Goal: Navigation & Orientation: Find specific page/section

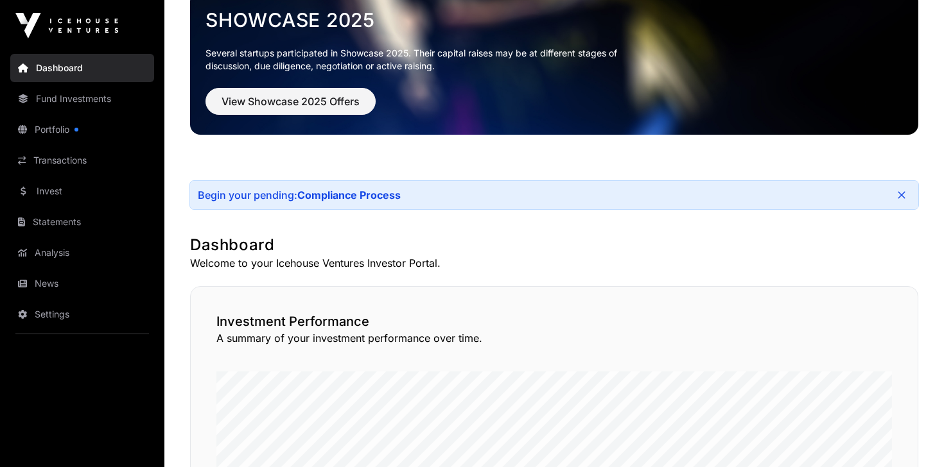
scroll to position [85, 0]
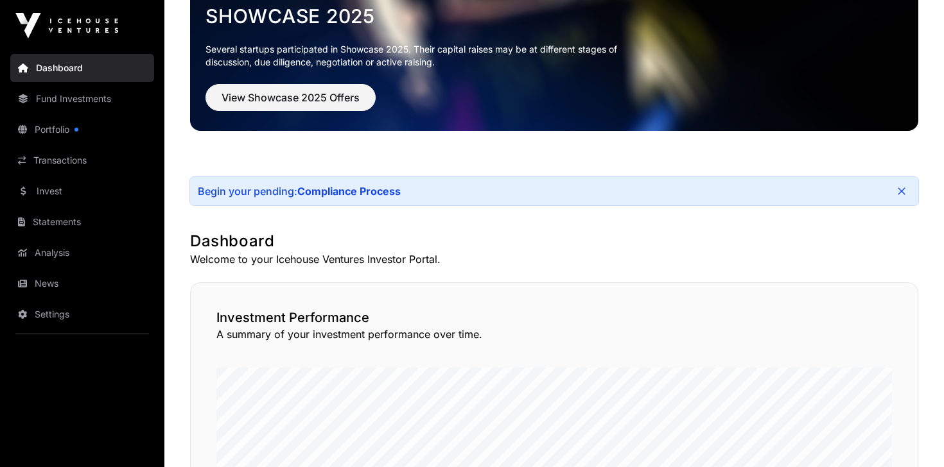
click at [89, 105] on link "Fund Investments" at bounding box center [82, 99] width 144 height 28
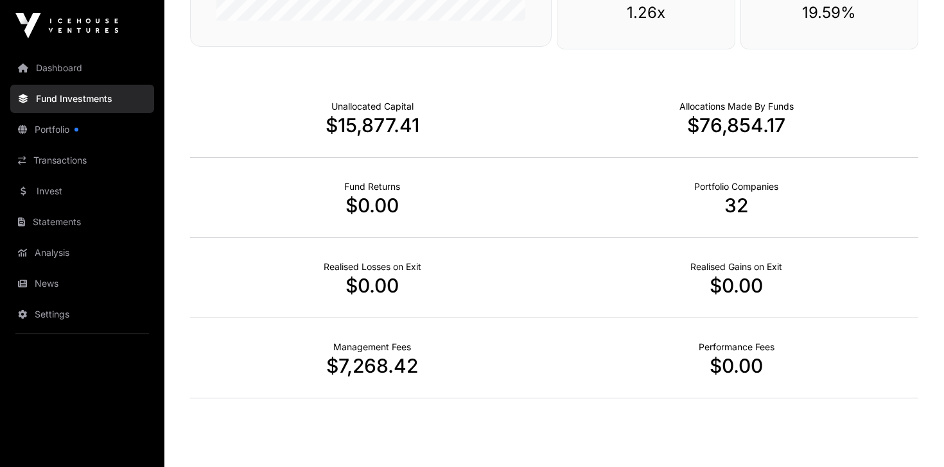
scroll to position [770, 0]
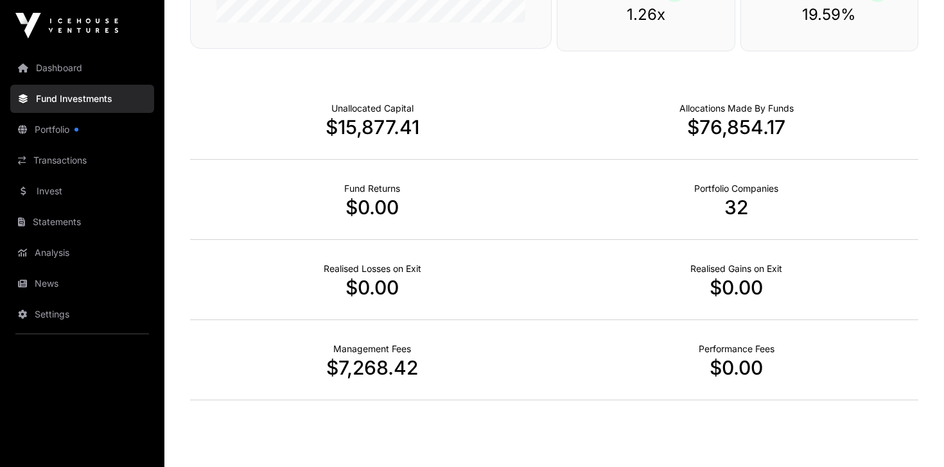
click at [387, 362] on p "$7,268.42" at bounding box center [372, 367] width 364 height 23
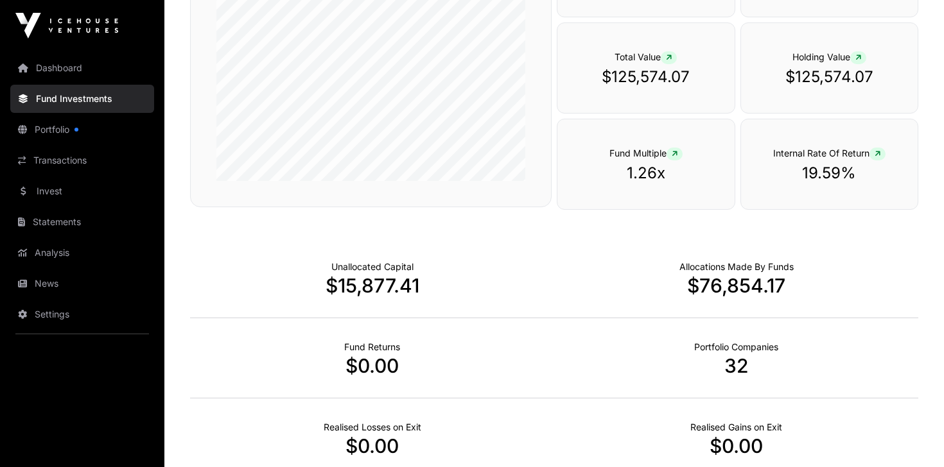
scroll to position [611, 0]
click at [372, 286] on p "$15,877.41" at bounding box center [372, 286] width 364 height 23
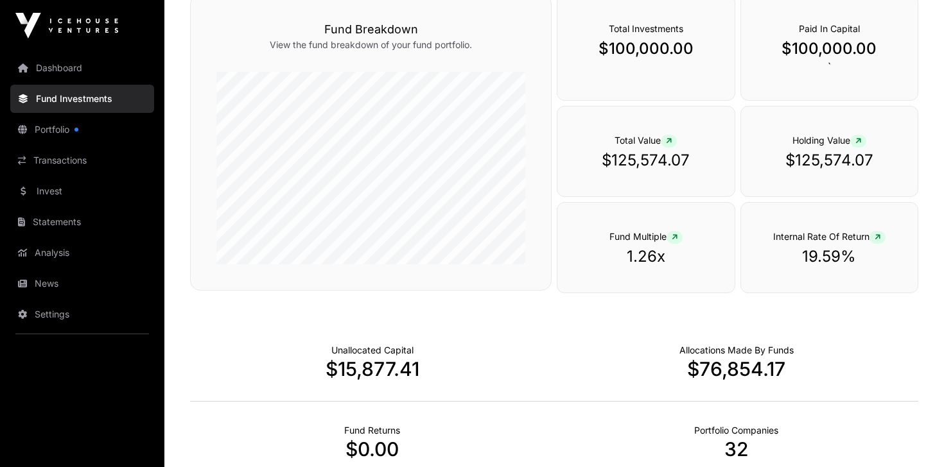
scroll to position [527, 0]
click at [631, 157] on p "$125,574.07" at bounding box center [645, 162] width 125 height 21
click at [679, 143] on div "Total Value $125,574.07" at bounding box center [646, 152] width 178 height 91
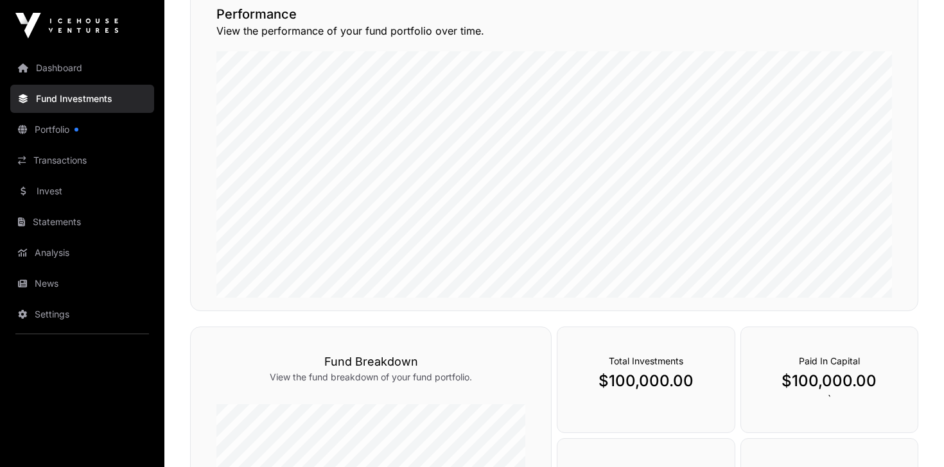
scroll to position [195, 0]
click at [111, 199] on link "Invest" at bounding box center [82, 191] width 144 height 28
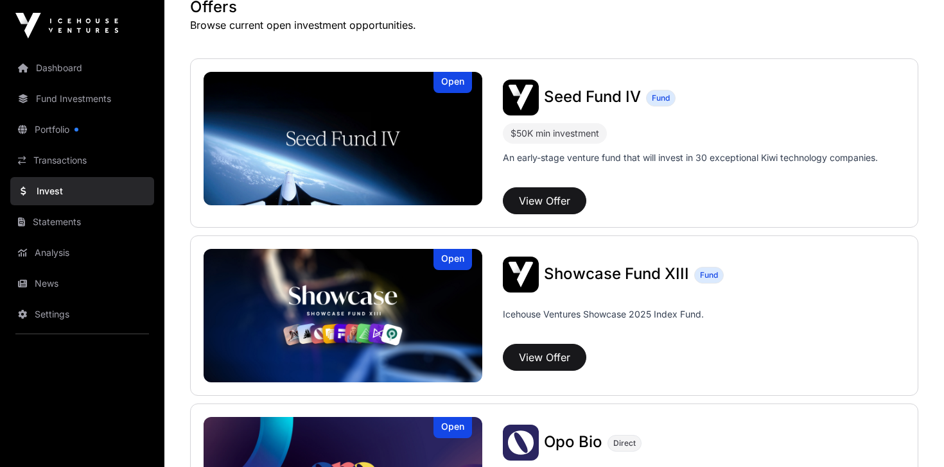
scroll to position [265, 0]
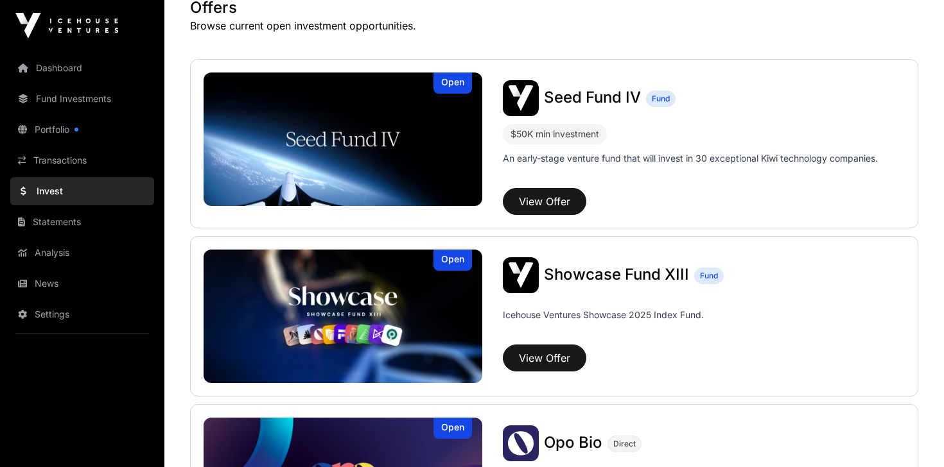
click at [88, 121] on link "Portfolio" at bounding box center [82, 130] width 144 height 28
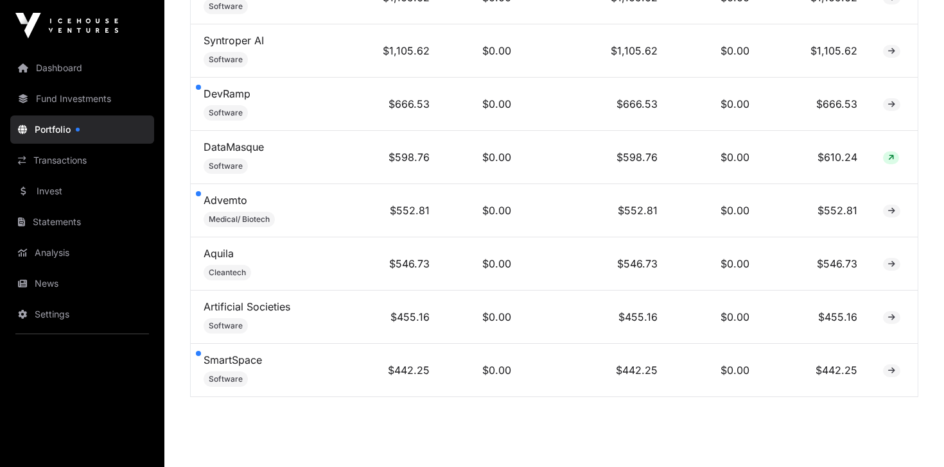
scroll to position [1968, 0]
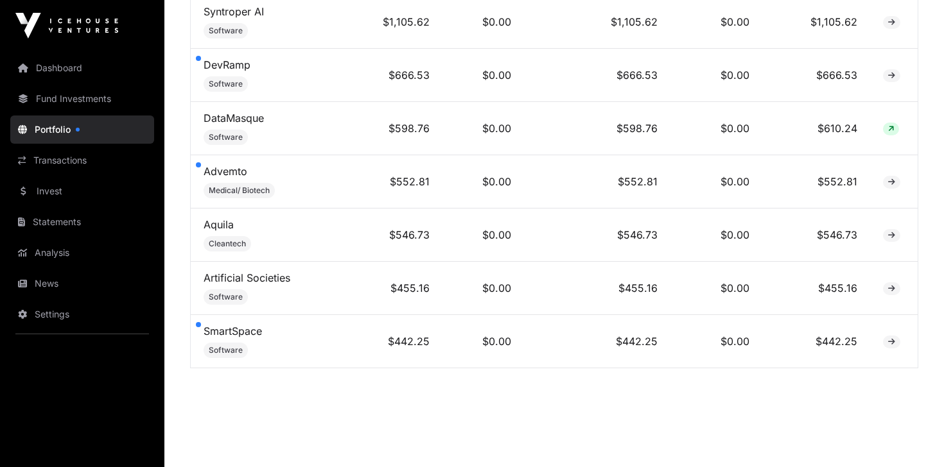
click at [237, 325] on link "SmartSpace" at bounding box center [233, 331] width 58 height 13
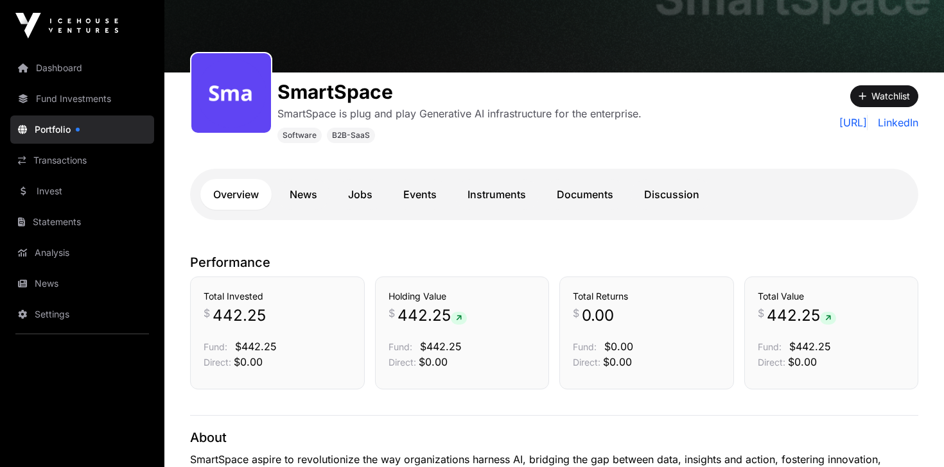
scroll to position [103, 0]
